Goal: Participate in discussion: Engage in conversation with other users on a specific topic

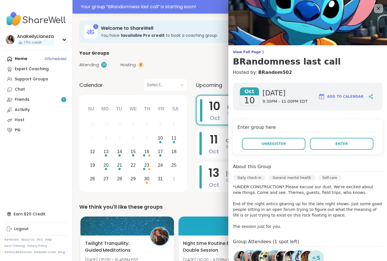
click at [352, 144] on button "Enter" at bounding box center [341, 144] width 63 height 12
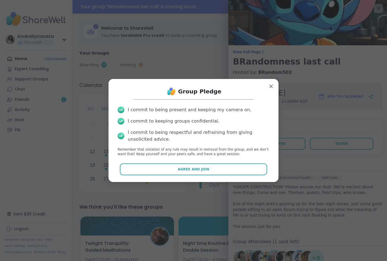
click at [221, 171] on button "Agree and Join" at bounding box center [194, 169] width 148 height 12
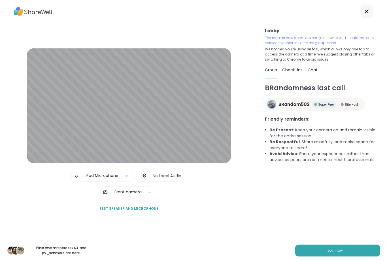
click at [354, 251] on button "Join now" at bounding box center [337, 251] width 85 height 12
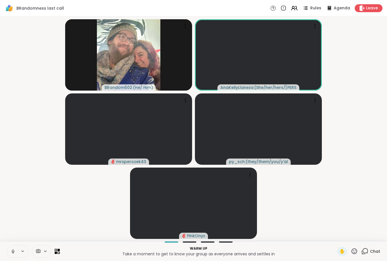
click at [11, 250] on icon at bounding box center [12, 251] width 5 height 5
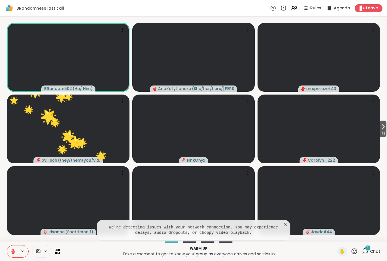
click at [286, 225] on icon at bounding box center [285, 224] width 3 height 3
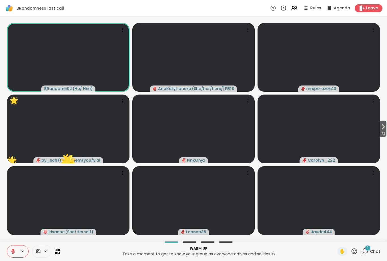
click at [368, 252] on icon at bounding box center [364, 251] width 7 height 7
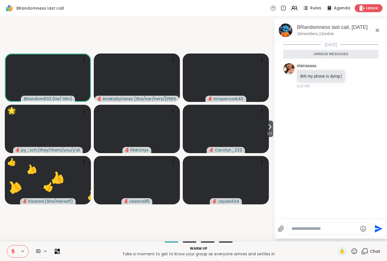
click at [378, 30] on icon at bounding box center [377, 30] width 3 height 3
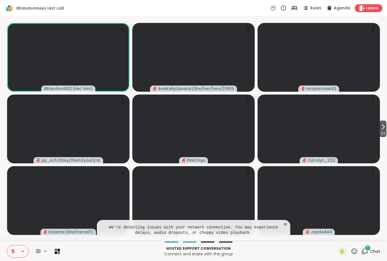
click at [375, 250] on span "Chat" at bounding box center [375, 252] width 10 height 6
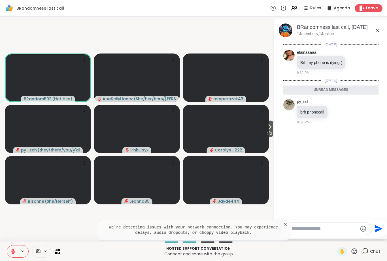
click at [314, 228] on textarea "Type your message" at bounding box center [325, 229] width 66 height 6
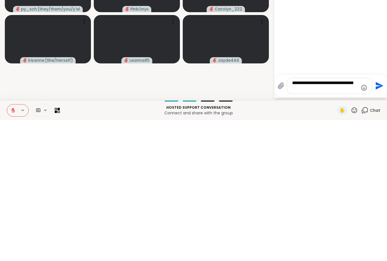
type textarea "**********"
click at [379, 222] on icon "Send" at bounding box center [378, 226] width 9 height 9
click at [247, 81] on video-player-container "1 / 2 BRandom502 ( He/ Him ) AnaKeilyLlaneza ( She/her/hers/[PERSON_NAME] ) mrs…" at bounding box center [136, 129] width 267 height 220
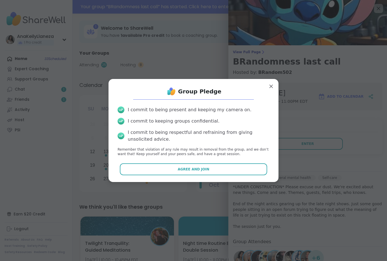
click at [218, 169] on button "Agree and Join" at bounding box center [194, 169] width 148 height 12
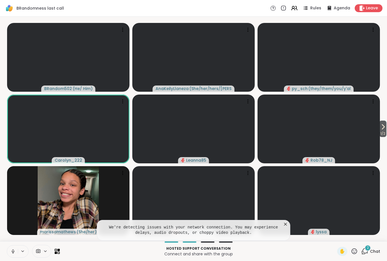
click at [369, 251] on div "2 Chat" at bounding box center [370, 251] width 19 height 9
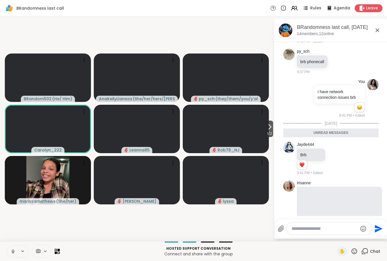
scroll to position [37, 0]
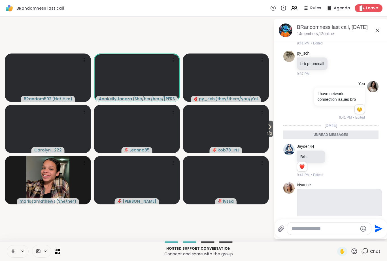
click at [371, 10] on span "Leave" at bounding box center [372, 8] width 12 height 6
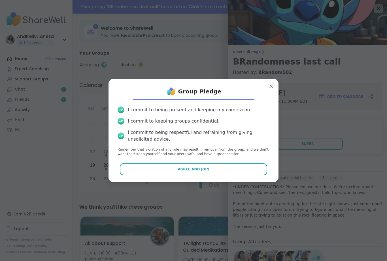
click at [247, 168] on button "Agree and Join" at bounding box center [194, 169] width 148 height 12
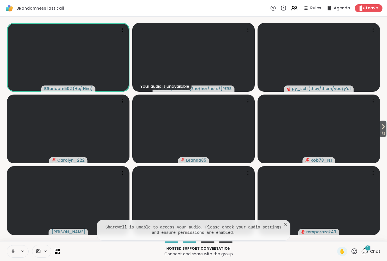
click at [13, 252] on icon at bounding box center [12, 251] width 5 height 5
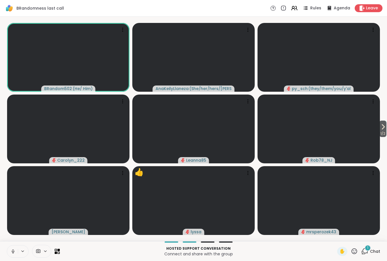
click at [13, 252] on icon at bounding box center [12, 251] width 1 height 3
click at [368, 252] on icon at bounding box center [364, 251] width 7 height 7
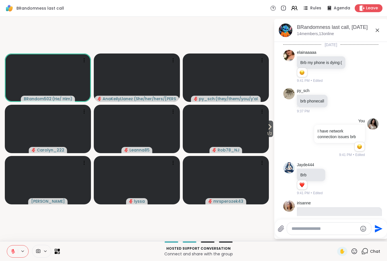
scroll to position [258, 0]
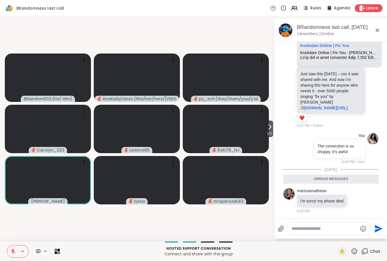
click at [379, 30] on icon at bounding box center [377, 30] width 7 height 7
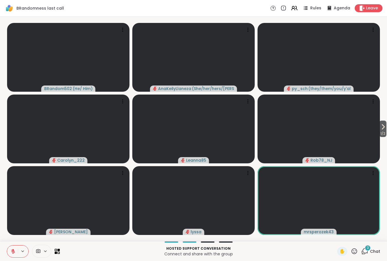
click at [371, 250] on span "Chat" at bounding box center [375, 252] width 10 height 6
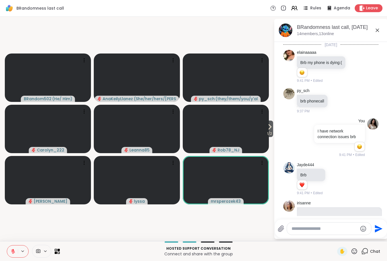
scroll to position [353, 0]
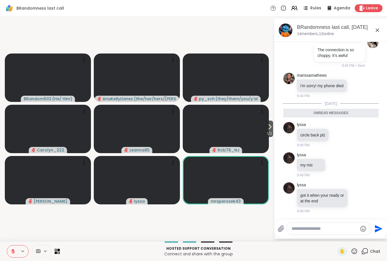
click at [377, 31] on icon at bounding box center [377, 30] width 7 height 7
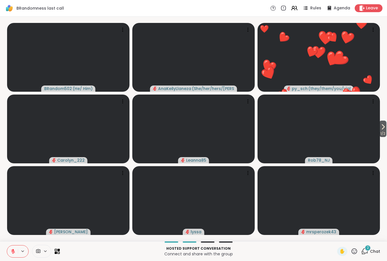
click at [366, 250] on div "2" at bounding box center [368, 248] width 6 height 6
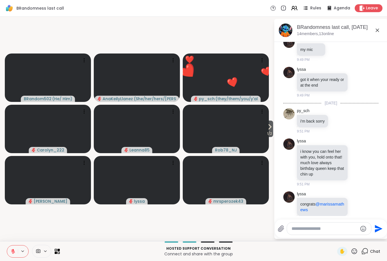
scroll to position [458, 0]
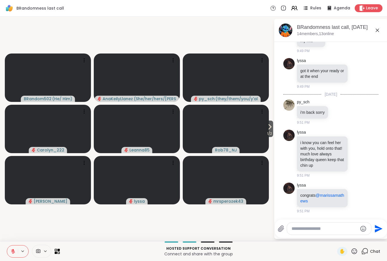
click at [379, 30] on icon at bounding box center [377, 30] width 7 height 7
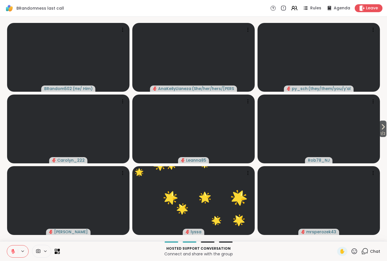
click at [59, 254] on icon at bounding box center [59, 253] width 2 height 2
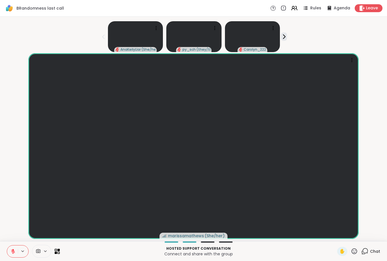
click at [352, 253] on icon at bounding box center [354, 251] width 7 height 7
click at [335, 237] on span "❤️" at bounding box center [338, 236] width 6 height 7
click at [14, 252] on icon at bounding box center [12, 251] width 5 height 5
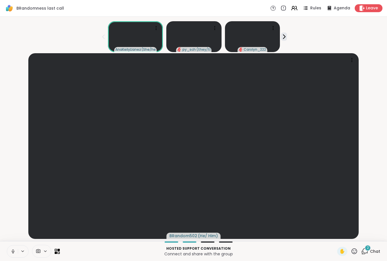
click at [12, 251] on icon at bounding box center [12, 251] width 5 height 5
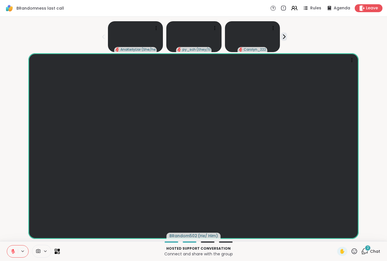
click at [354, 252] on icon at bounding box center [354, 251] width 7 height 7
click at [336, 235] on span "❤️" at bounding box center [338, 236] width 6 height 7
click at [353, 250] on icon at bounding box center [355, 251] width 6 height 6
click at [335, 234] on span "❤️" at bounding box center [338, 236] width 6 height 7
click at [371, 252] on span "Chat" at bounding box center [375, 252] width 10 height 6
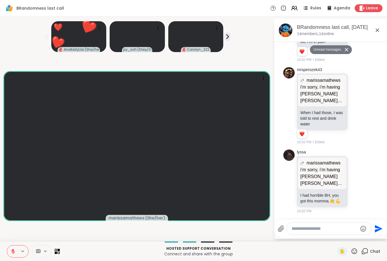
scroll to position [886, 0]
click at [56, 251] on icon at bounding box center [57, 251] width 5 height 5
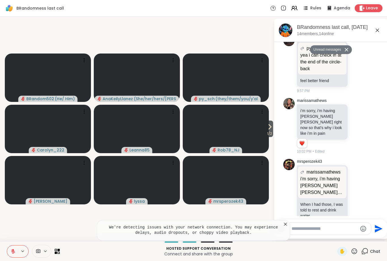
scroll to position [777, 0]
click at [375, 30] on icon at bounding box center [377, 30] width 7 height 7
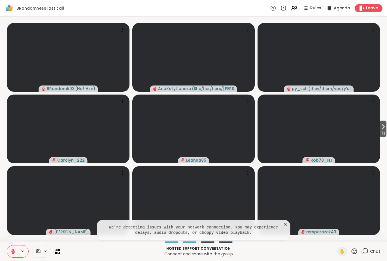
click at [59, 251] on icon at bounding box center [57, 251] width 5 height 5
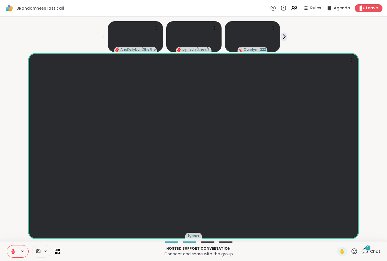
click at [370, 5] on span "Leave" at bounding box center [372, 8] width 12 height 6
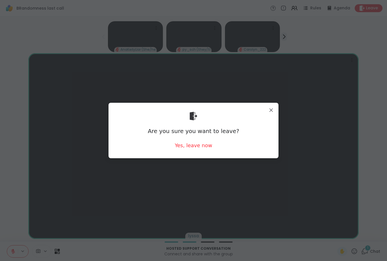
click at [195, 145] on div "Yes, leave now" at bounding box center [193, 145] width 37 height 7
